Goal: Share content: Share content

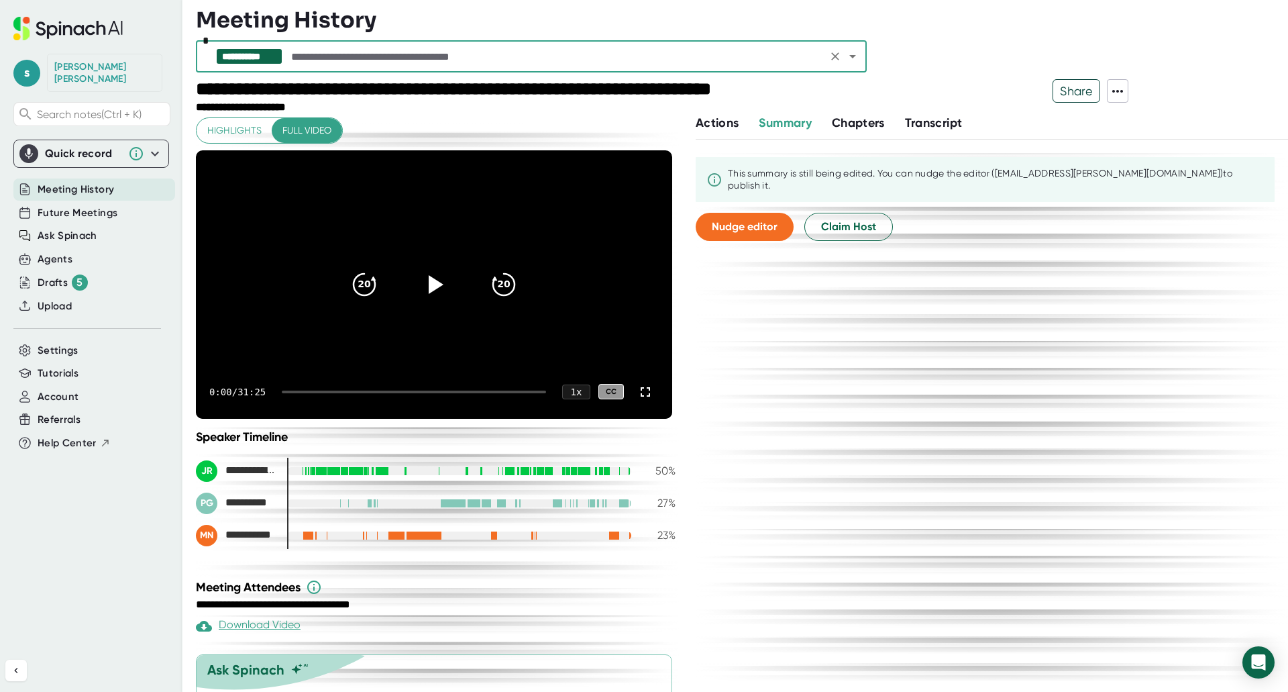
click at [1120, 89] on icon at bounding box center [1118, 91] width 16 height 16
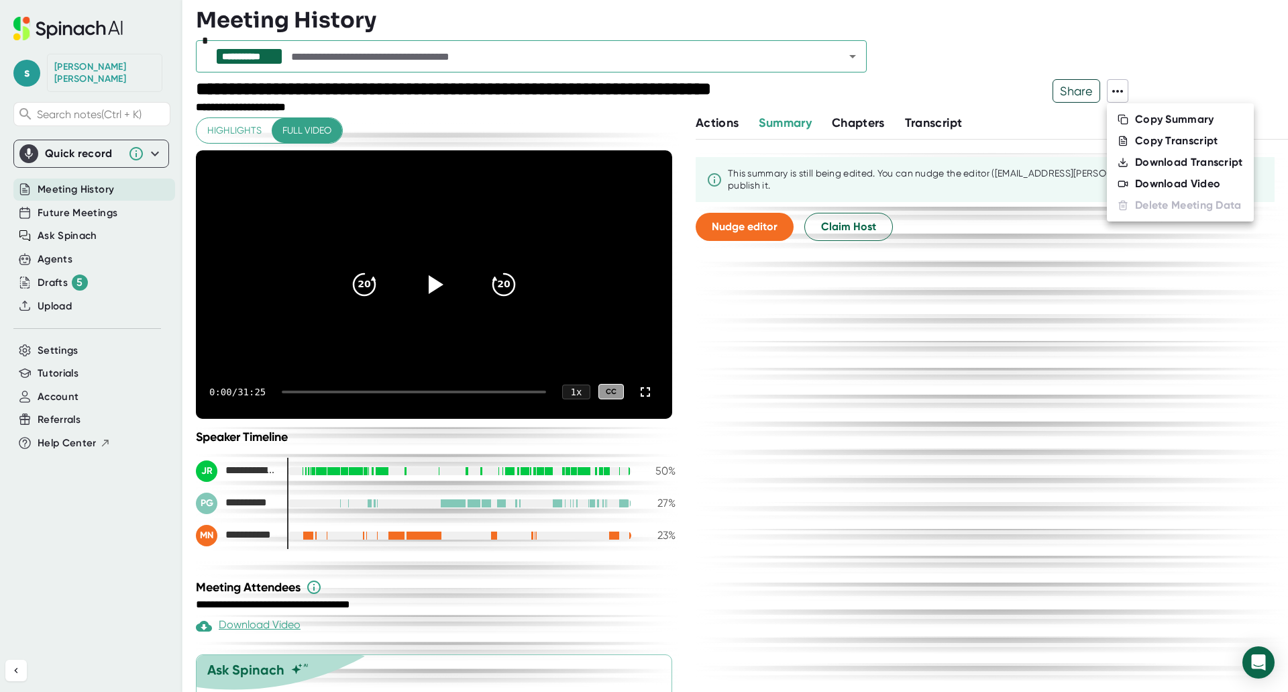
click at [1137, 68] on div at bounding box center [644, 346] width 1288 height 692
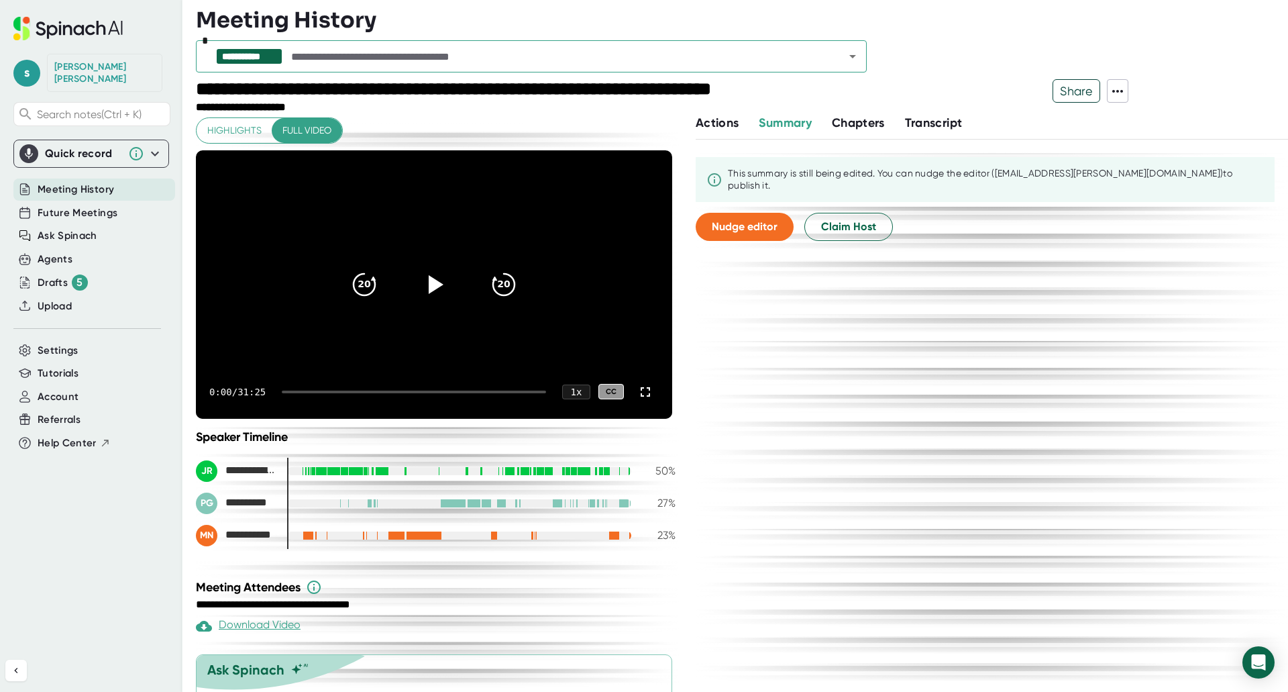
click at [778, 65] on input "text" at bounding box center [555, 56] width 535 height 19
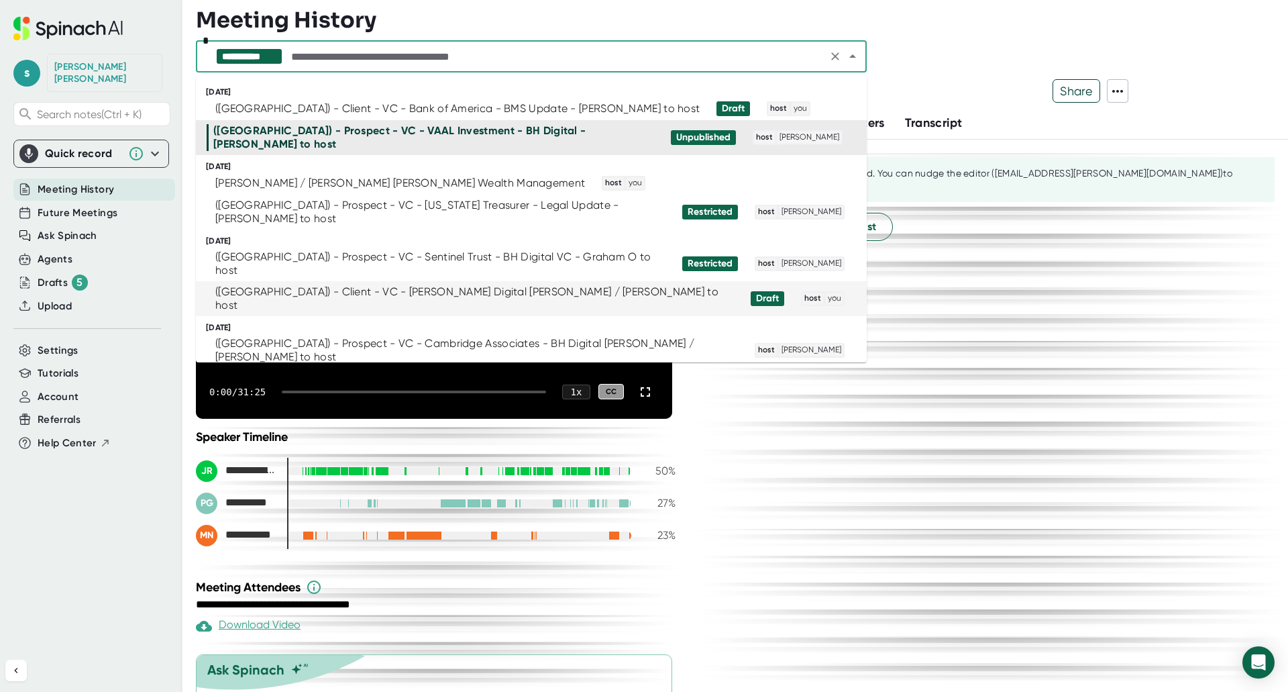
click at [503, 285] on div "([GEOGRAPHIC_DATA]) - Client - VC - [PERSON_NAME] Digital [PERSON_NAME] / [PERS…" at bounding box center [474, 298] width 519 height 27
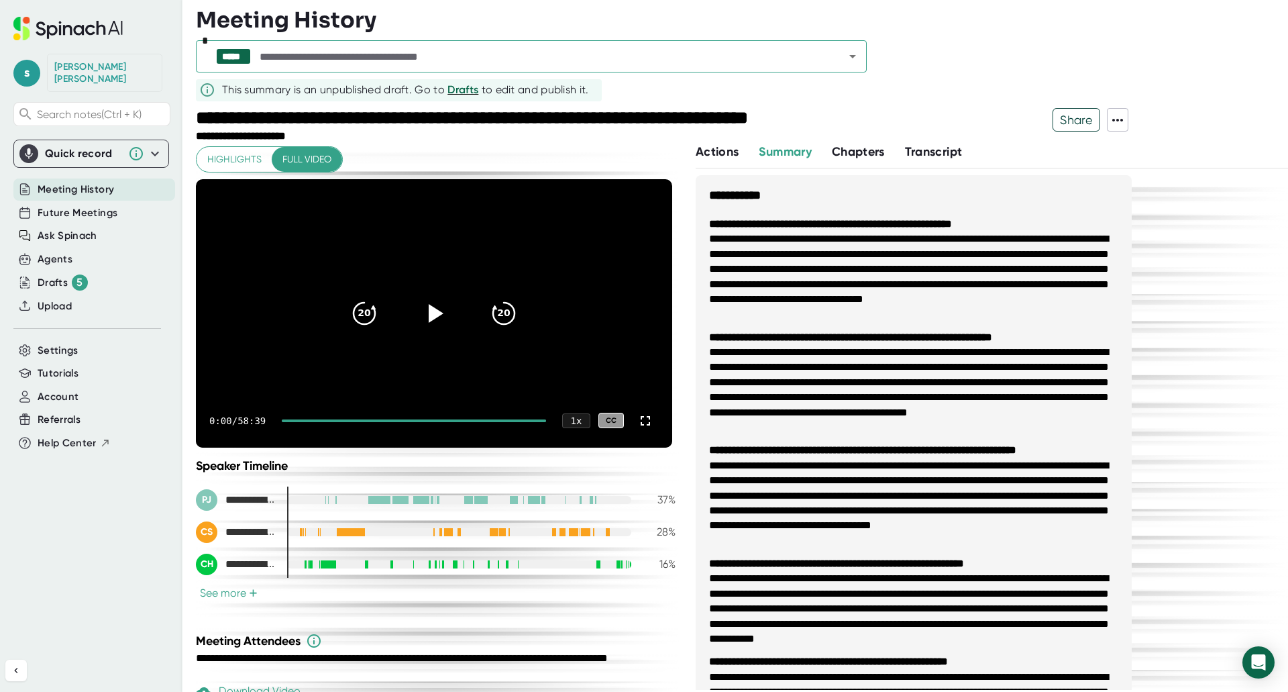
click at [1084, 119] on span "Share" at bounding box center [1076, 119] width 46 height 23
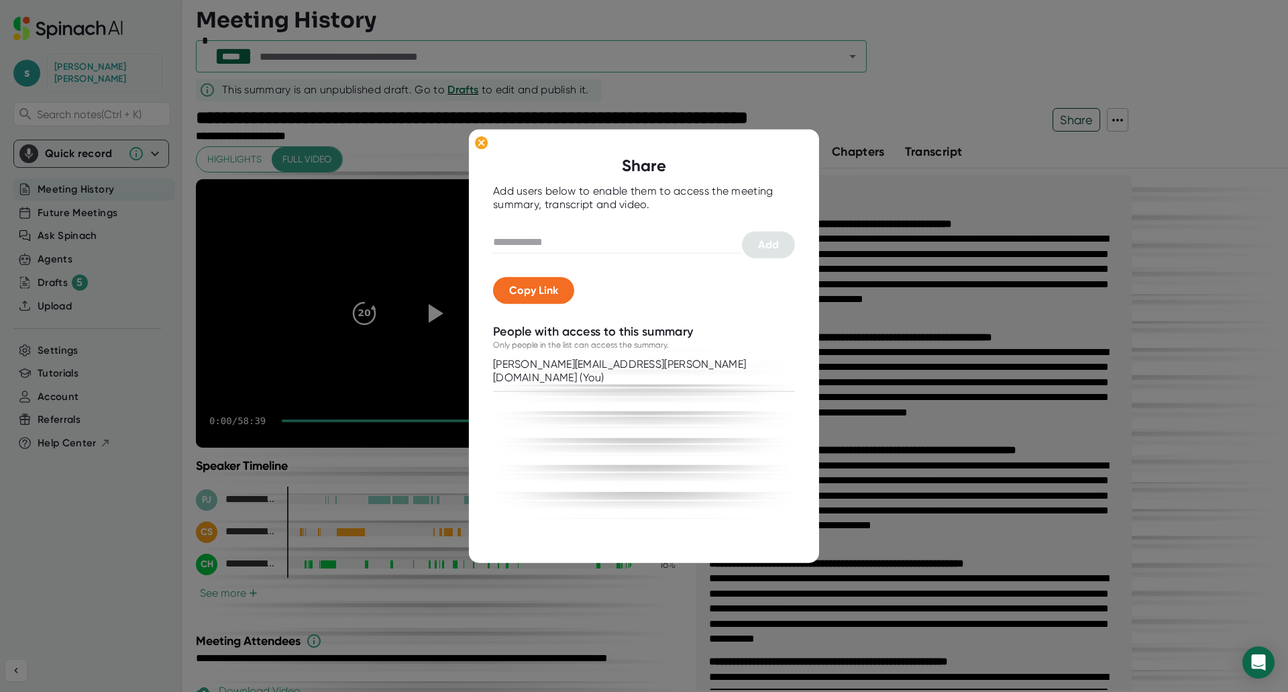
click at [603, 235] on input "text" at bounding box center [617, 241] width 249 height 21
click at [566, 242] on input "text" at bounding box center [617, 241] width 249 height 21
paste input "**********"
type input "**********"
click at [761, 252] on button "Add" at bounding box center [768, 244] width 53 height 27
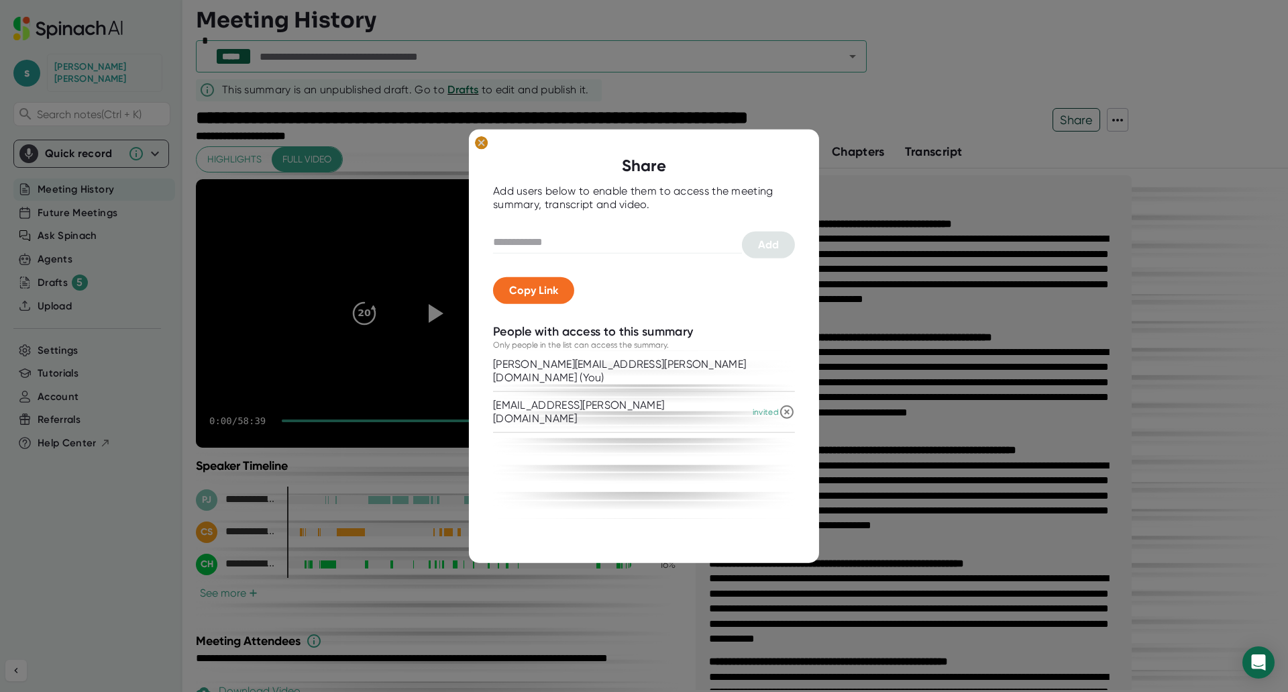
click at [480, 138] on ellipse at bounding box center [481, 142] width 13 height 13
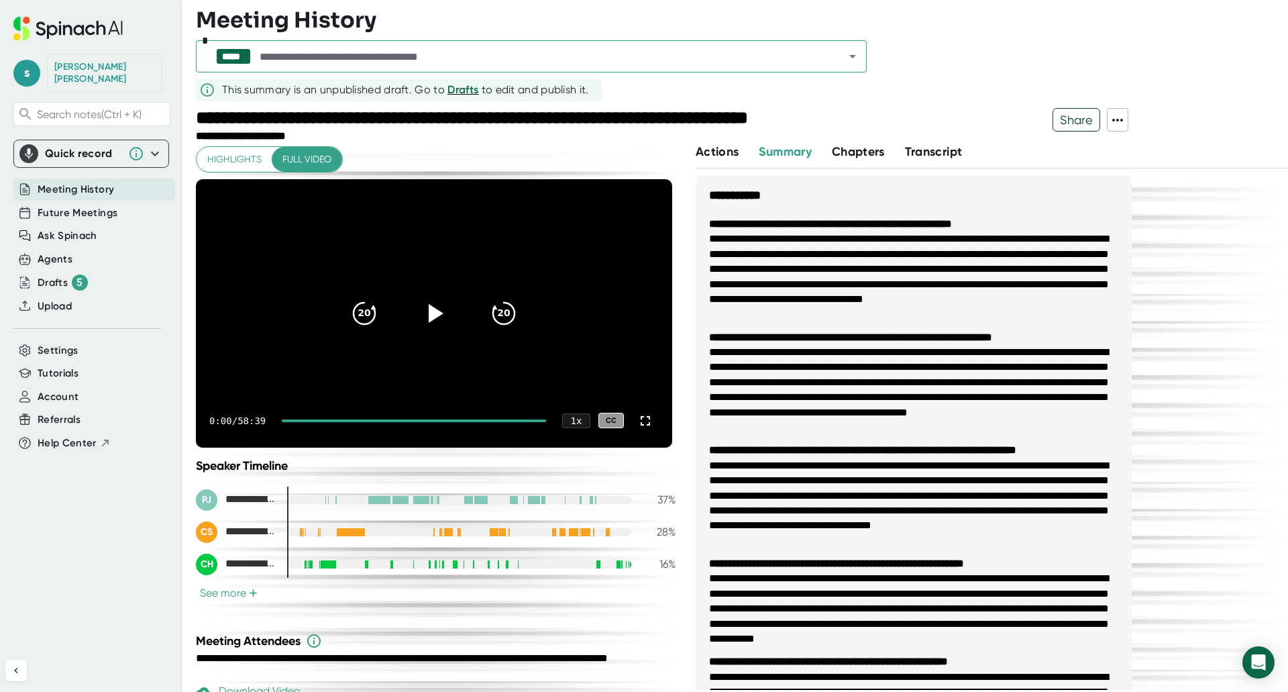
click at [1114, 121] on icon at bounding box center [1118, 120] width 16 height 16
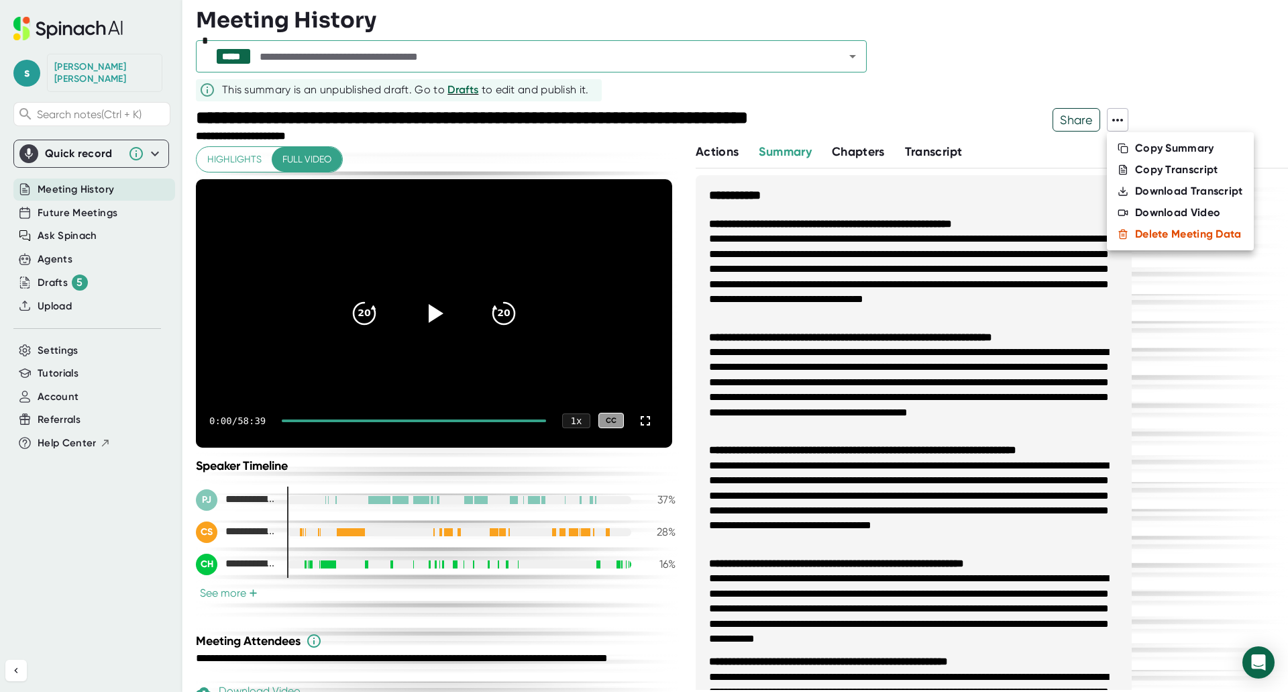
click at [1182, 284] on div at bounding box center [644, 346] width 1288 height 692
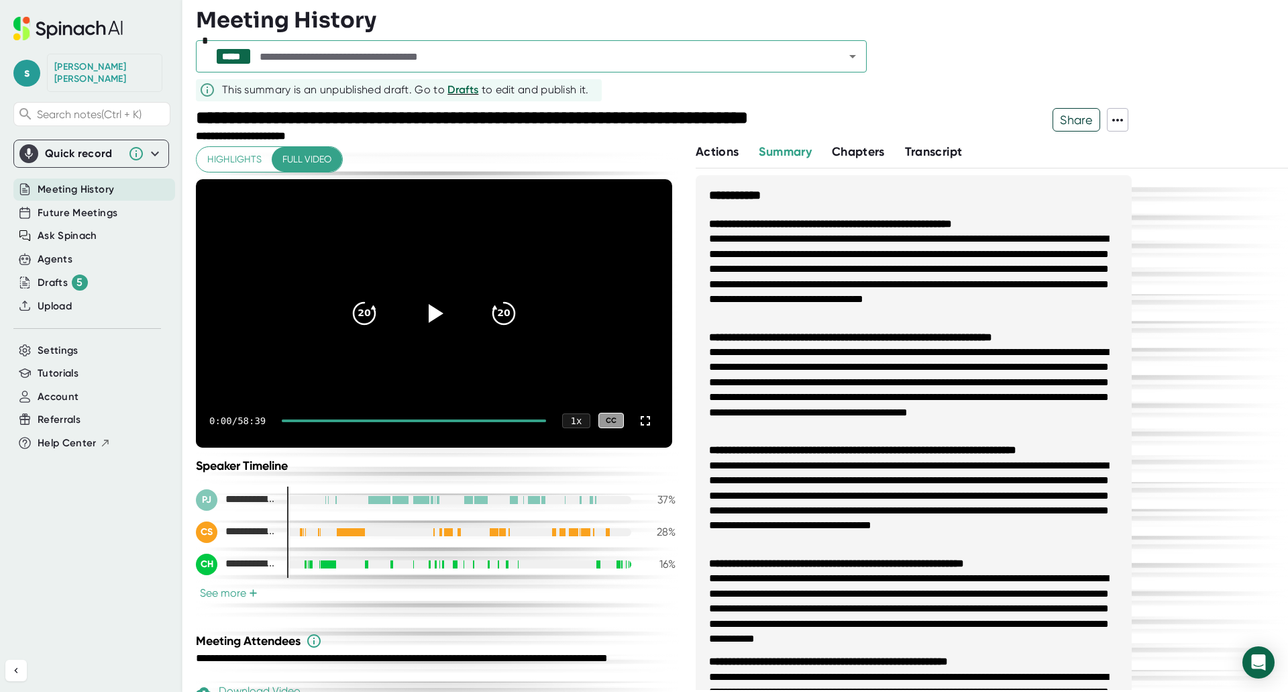
click at [1086, 115] on span "Share" at bounding box center [1076, 119] width 46 height 23
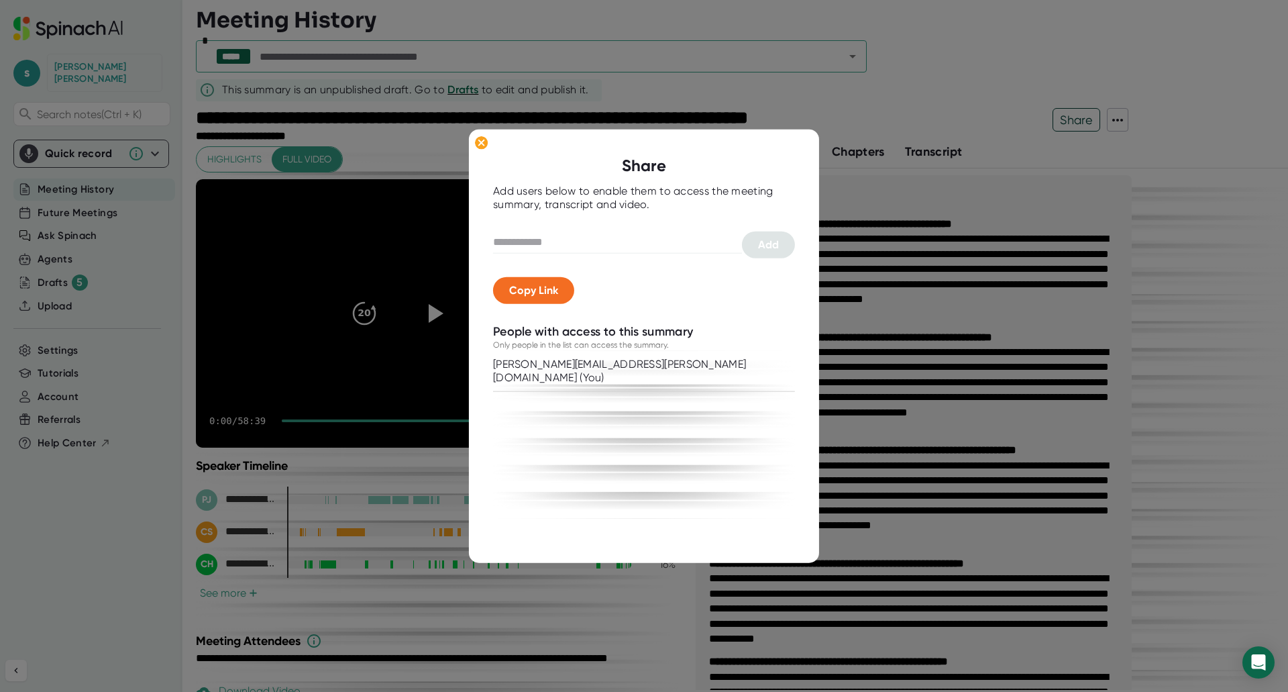
click at [572, 238] on input "text" at bounding box center [617, 241] width 249 height 21
type input "**********"
click at [769, 239] on span "Add" at bounding box center [768, 243] width 21 height 13
click at [723, 485] on div "[PERSON_NAME][EMAIL_ADDRESS][PERSON_NAME][DOMAIN_NAME] (You) [PERSON_NAME][EMAI…" at bounding box center [644, 435] width 302 height 168
click at [485, 148] on ellipse at bounding box center [481, 142] width 13 height 13
